Goal: Task Accomplishment & Management: Manage account settings

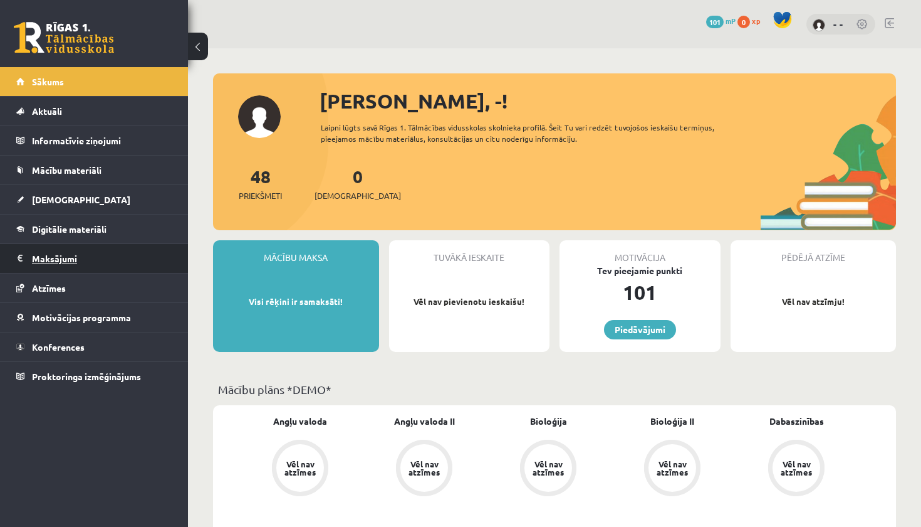
click at [169, 254] on legend "Maksājumi 0" at bounding box center [102, 258] width 140 height 29
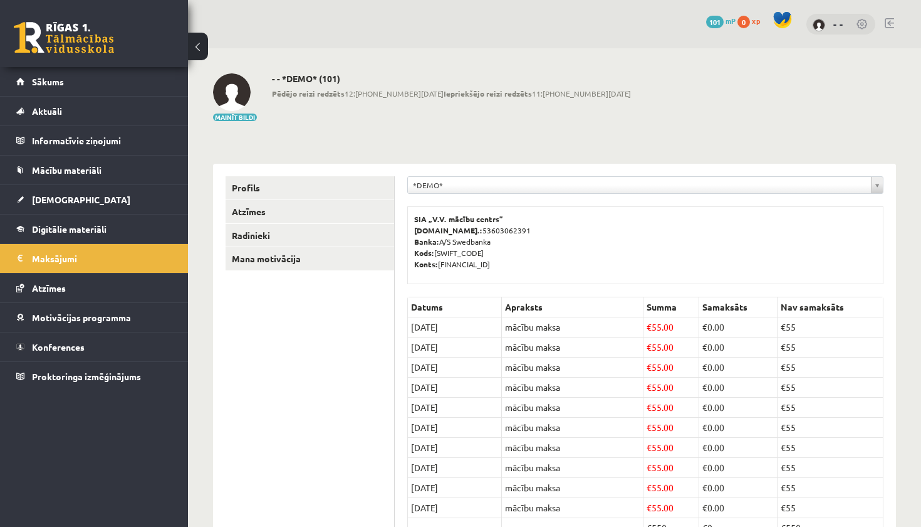
click at [825, 26] on img at bounding box center [819, 25] width 13 height 13
click at [820, 24] on img at bounding box center [819, 25] width 13 height 13
click at [86, 29] on link at bounding box center [64, 37] width 100 height 31
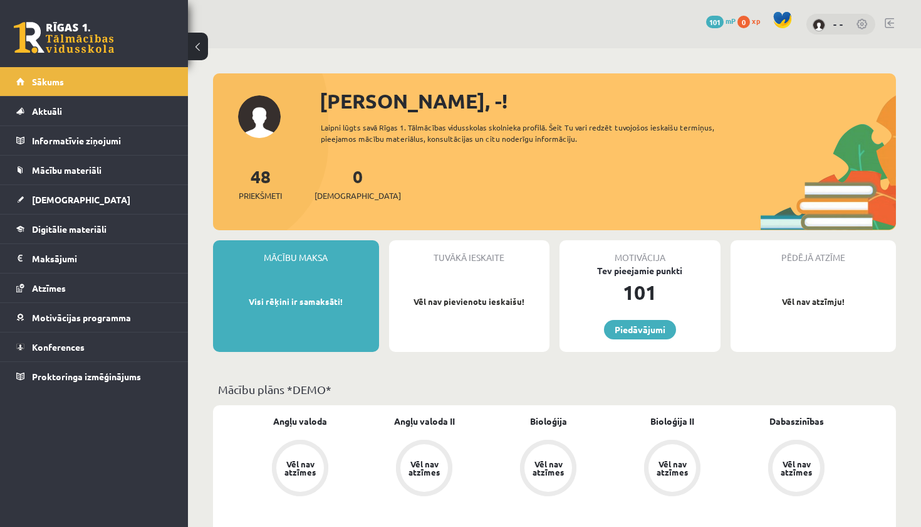
click at [826, 28] on img at bounding box center [819, 25] width 13 height 13
click at [820, 27] on img at bounding box center [819, 25] width 13 height 13
click at [864, 22] on link at bounding box center [863, 25] width 13 height 13
